Goal: Find specific page/section: Find specific page/section

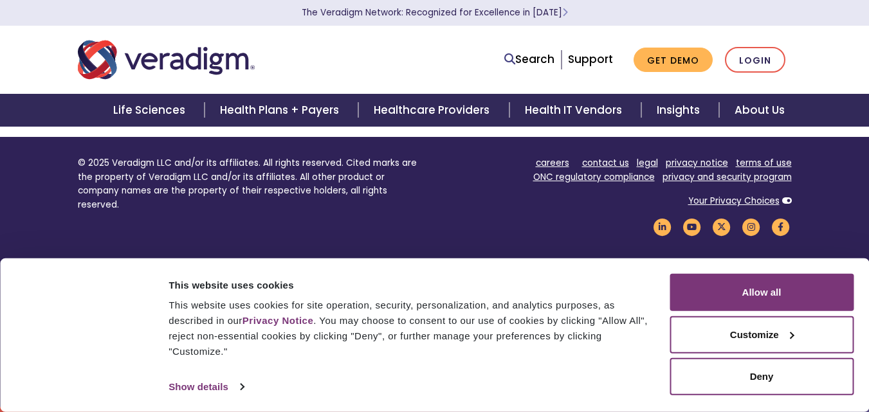
scroll to position [278, 0]
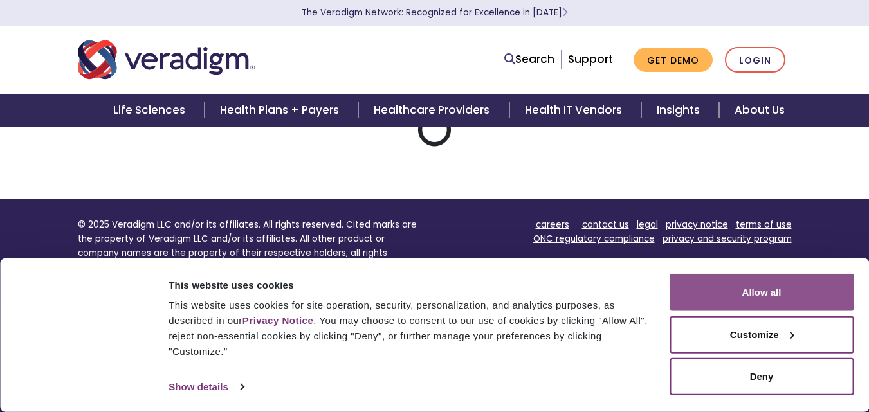
click at [791, 294] on button "Allow all" at bounding box center [761, 292] width 184 height 37
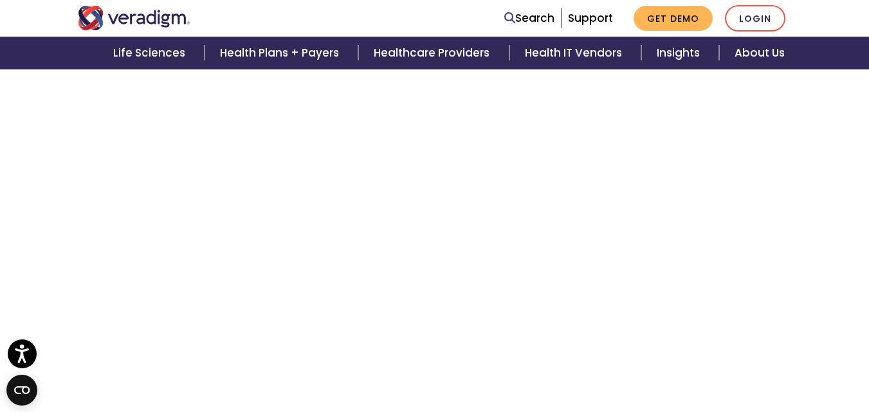
scroll to position [2272, 0]
drag, startPoint x: 198, startPoint y: 7, endPoint x: 108, endPoint y: 21, distance: 91.1
click at [108, 21] on div at bounding box center [220, 18] width 305 height 24
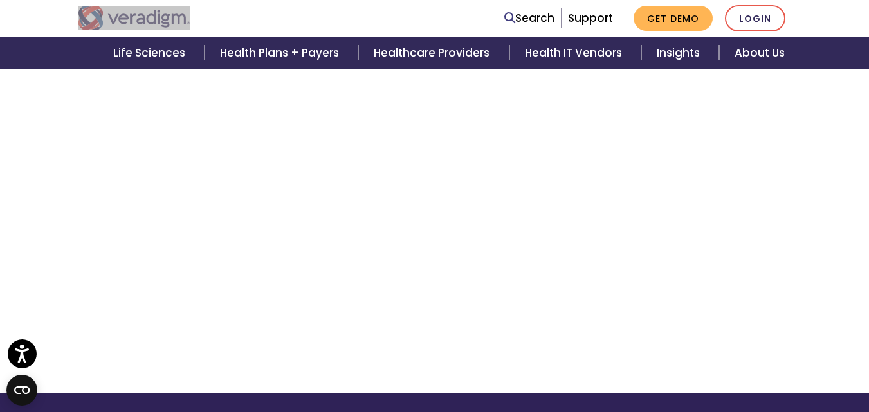
scroll to position [224, 0]
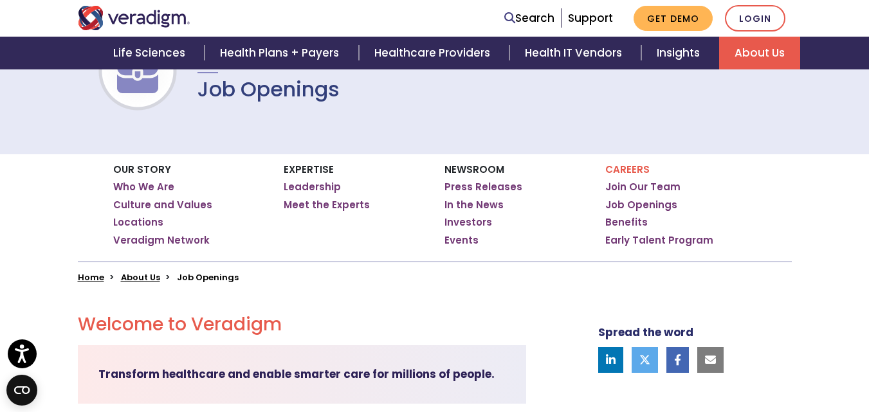
scroll to position [64, 0]
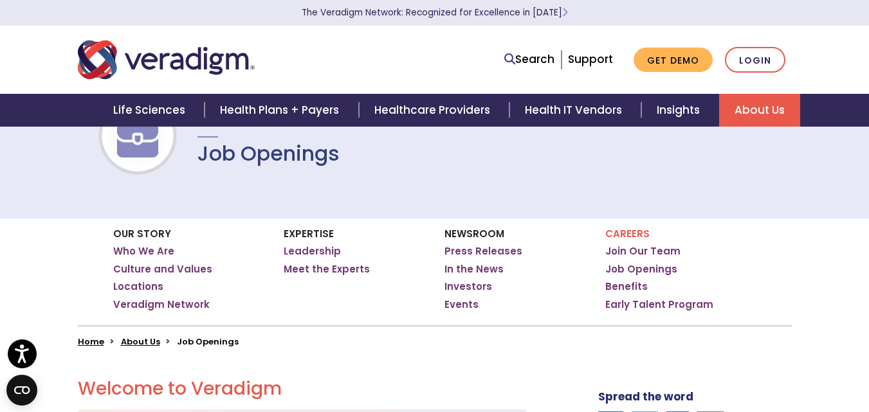
click at [278, 152] on h1 "Job Openings" at bounding box center [268, 153] width 142 height 24
click at [98, 160] on div at bounding box center [137, 140] width 82 height 157
click at [159, 140] on img at bounding box center [137, 136] width 82 height 41
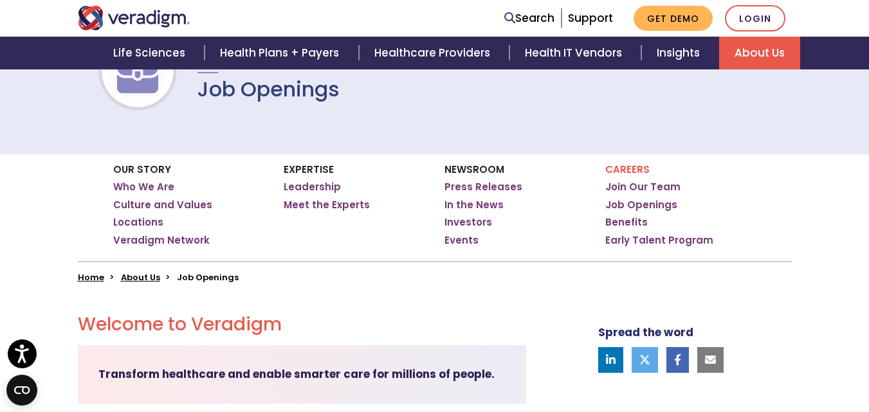
scroll to position [321, 0]
